Goal: Check status: Check status

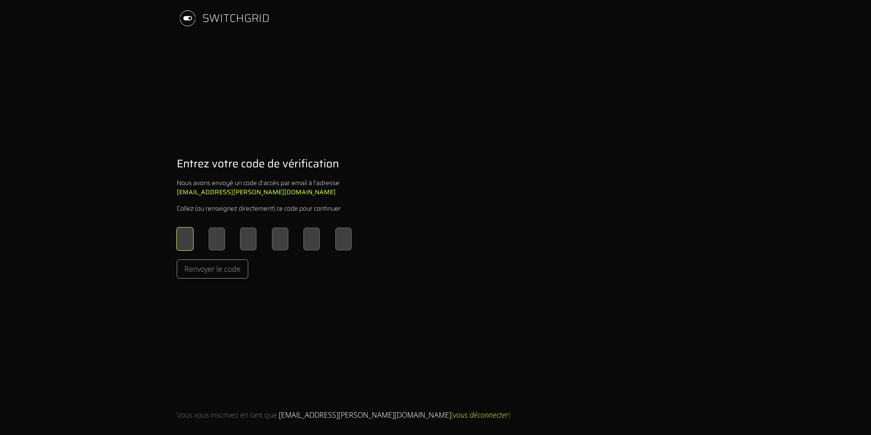
click at [184, 243] on input "Please enter OTP character 1" at bounding box center [185, 238] width 16 height 23
type input "*"
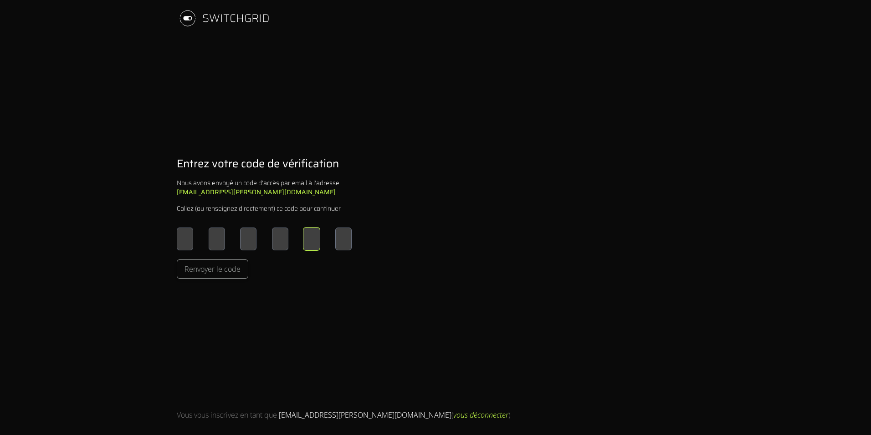
type input "*"
